Goal: Task Accomplishment & Management: Use online tool/utility

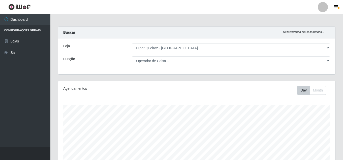
select select "513"
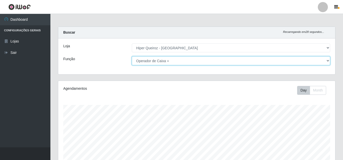
click at [166, 59] on select "[Selecione...] Embalador Embalador + Embalador ++ Operador de Caixa + Operador …" at bounding box center [231, 60] width 199 height 9
click at [132, 56] on select "[Selecione...] Embalador Embalador + Embalador ++ Operador de Caixa + Operador …" at bounding box center [231, 60] width 199 height 9
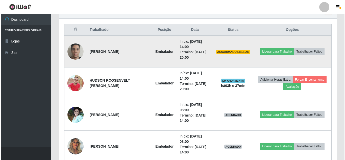
scroll to position [177, 0]
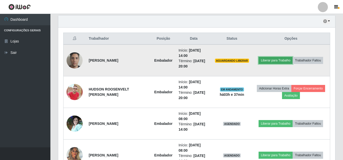
click at [274, 57] on button "Liberar para Trabalho" at bounding box center [276, 60] width 34 height 7
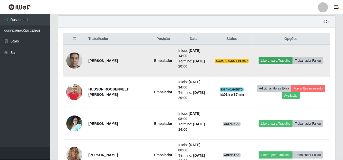
scroll to position [105, 275]
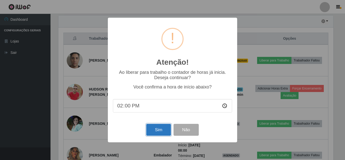
click at [161, 132] on button "Sim" at bounding box center [158, 130] width 24 height 12
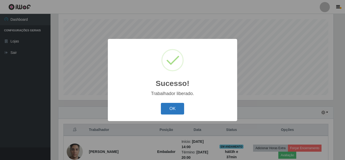
click at [175, 110] on button "OK" at bounding box center [172, 109] width 23 height 12
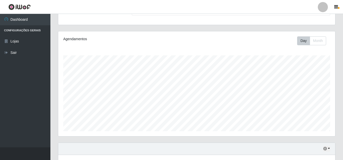
scroll to position [0, 0]
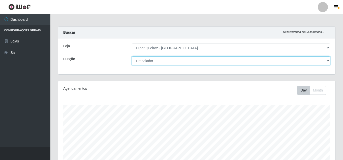
click at [169, 59] on select "[Selecione...] Embalador Embalador + Embalador ++ Operador de Caixa + Operador …" at bounding box center [231, 60] width 199 height 9
click at [132, 56] on select "[Selecione...] Embalador Embalador + Embalador ++ Operador de Caixa + Operador …" at bounding box center [231, 60] width 199 height 9
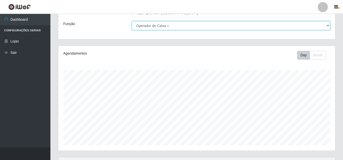
scroll to position [86, 0]
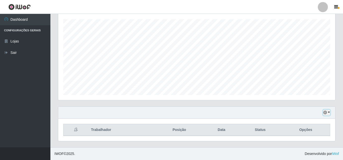
click at [325, 114] on icon "button" at bounding box center [326, 113] width 4 height 4
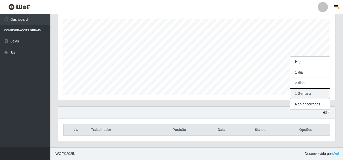
click at [317, 93] on button "1 Semana" at bounding box center [310, 93] width 40 height 11
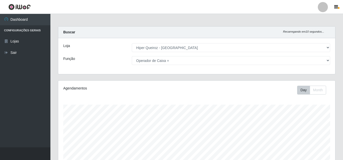
scroll to position [0, 0]
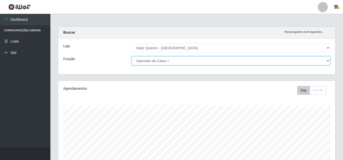
drag, startPoint x: 176, startPoint y: 61, endPoint x: 175, endPoint y: 64, distance: 3.9
click at [176, 61] on select "[Selecione...] Embalador Embalador + Embalador ++ Operador de Caixa + Operador …" at bounding box center [231, 60] width 199 height 9
select select "73"
click at [132, 56] on select "[Selecione...] Embalador Embalador + Embalador ++ Operador de Caixa + Operador …" at bounding box center [231, 60] width 199 height 9
